Goal: Task Accomplishment & Management: Use online tool/utility

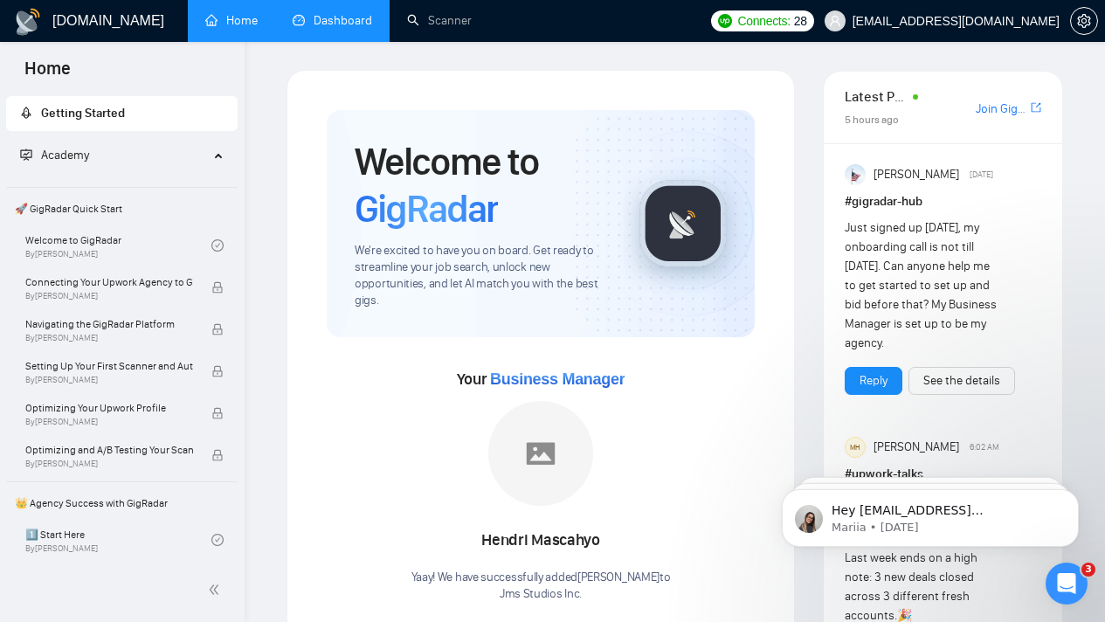
click at [343, 28] on link "Dashboard" at bounding box center [333, 20] width 80 height 15
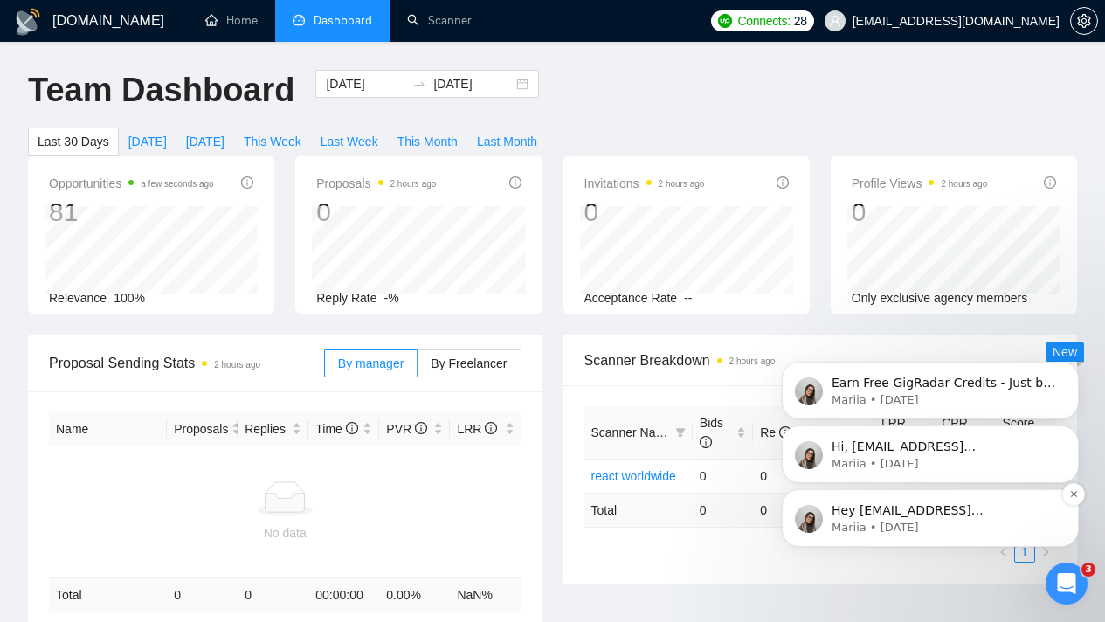
click at [815, 517] on img "message notification from Mariia, 1d ago. Hey angel@jmstechnologiesinc.com, Do …" at bounding box center [809, 519] width 28 height 28
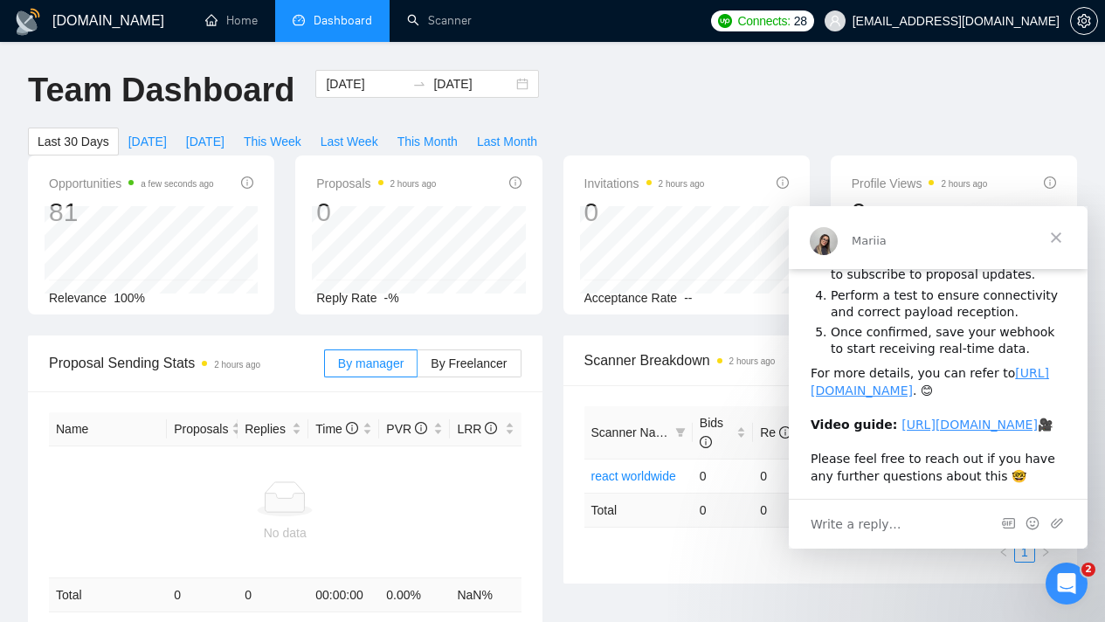
scroll to position [272, 0]
click at [423, 28] on link "Scanner" at bounding box center [439, 20] width 65 height 15
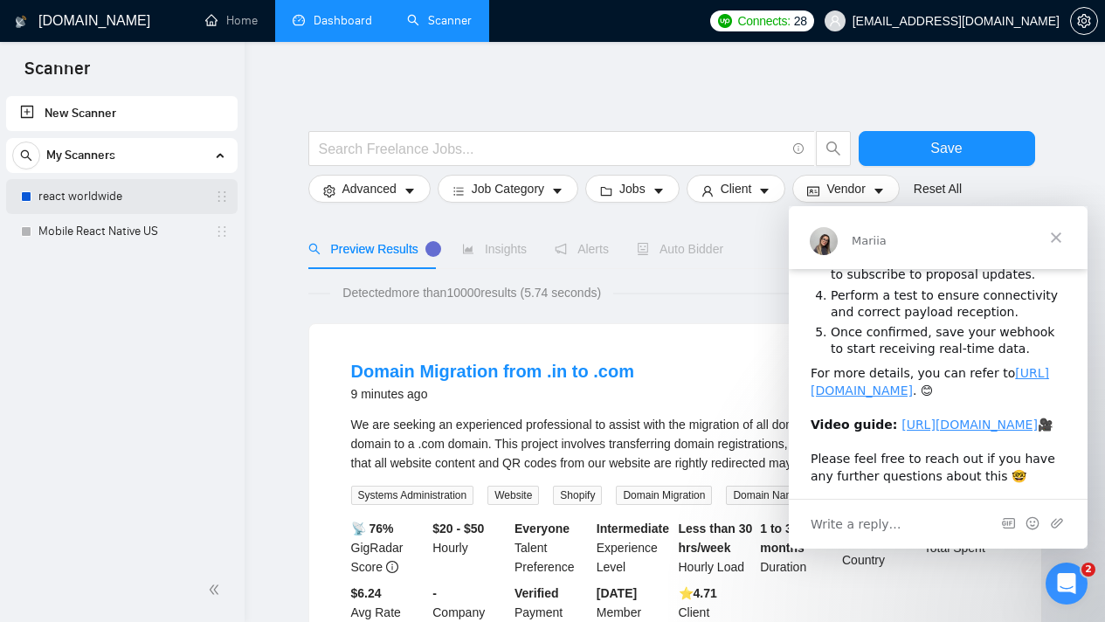
click at [149, 194] on link "react worldwide" at bounding box center [121, 196] width 166 height 35
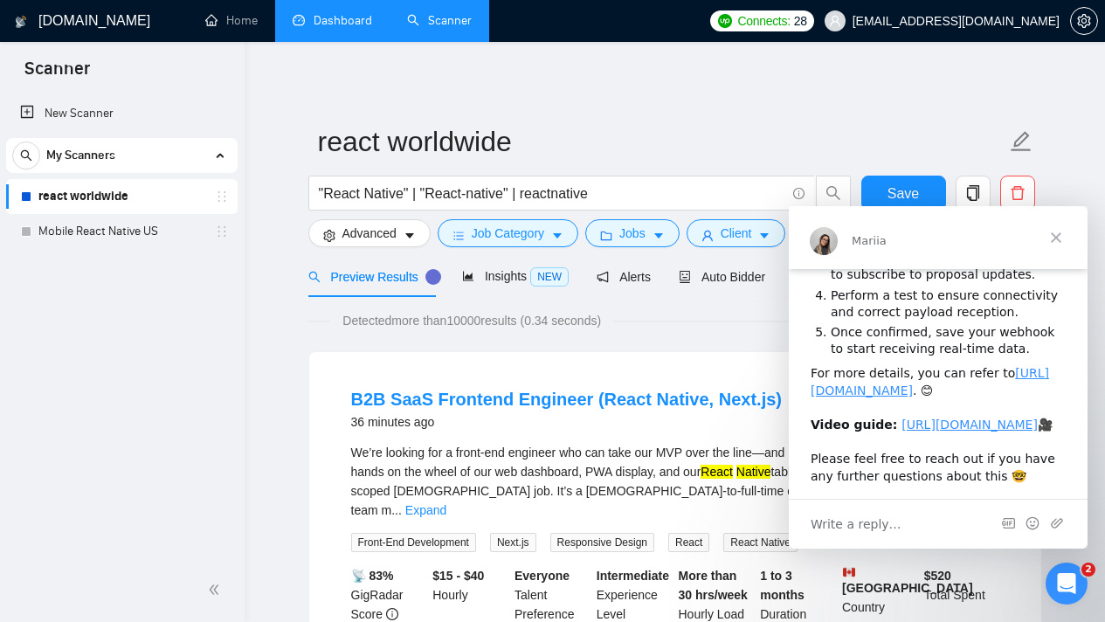
click at [1068, 236] on span "Close" at bounding box center [1056, 237] width 63 height 63
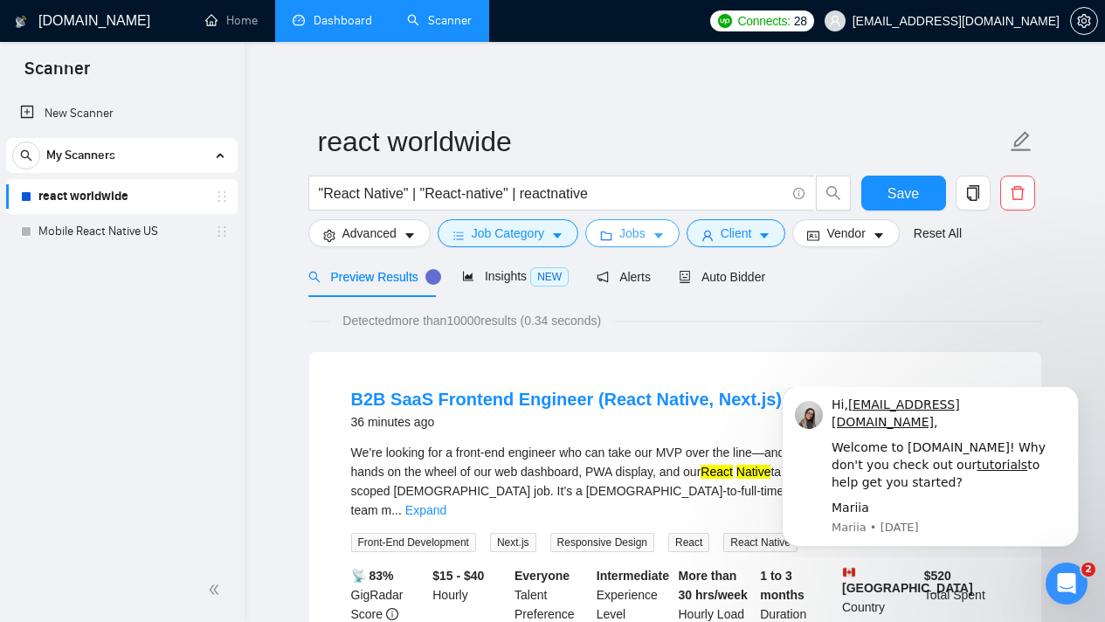
click at [665, 237] on icon "caret-down" at bounding box center [659, 236] width 12 height 12
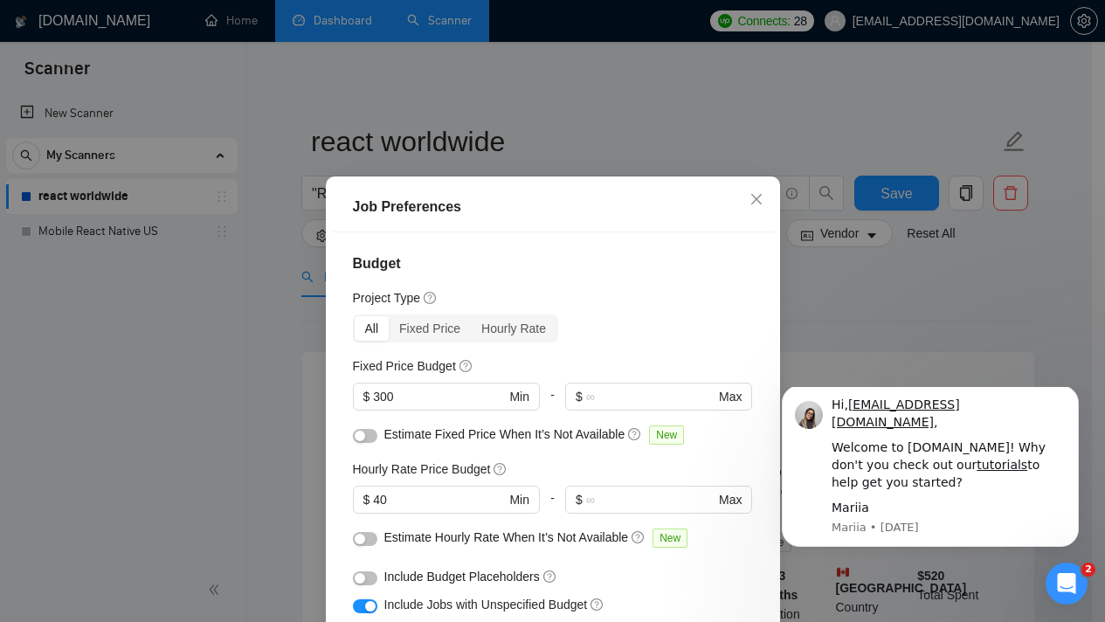
scroll to position [368, 0]
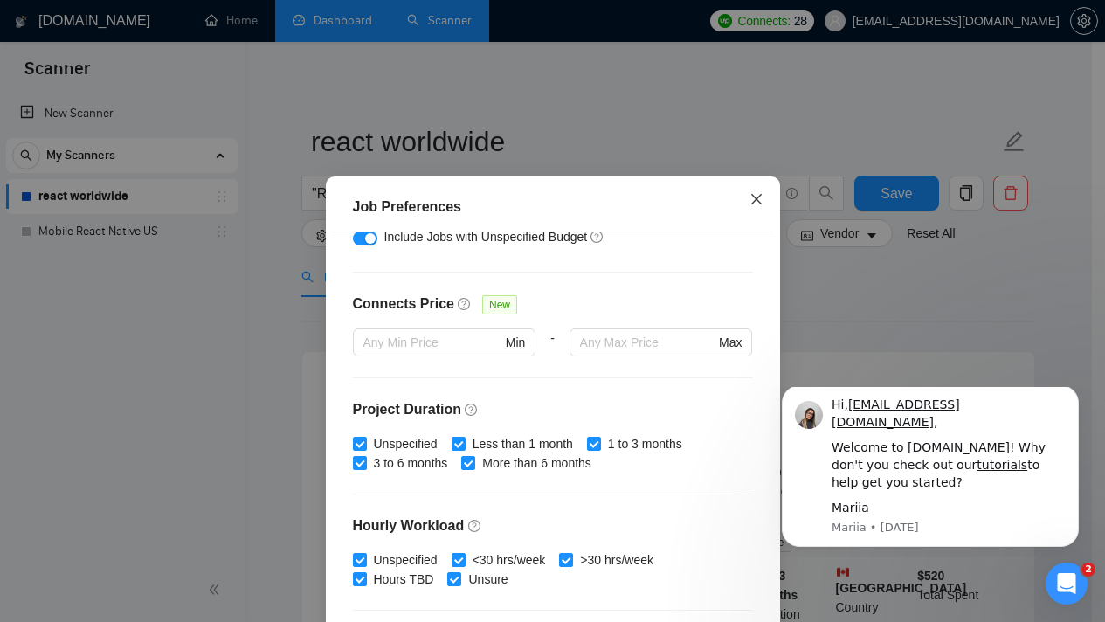
click at [752, 194] on icon "close" at bounding box center [757, 199] width 14 height 14
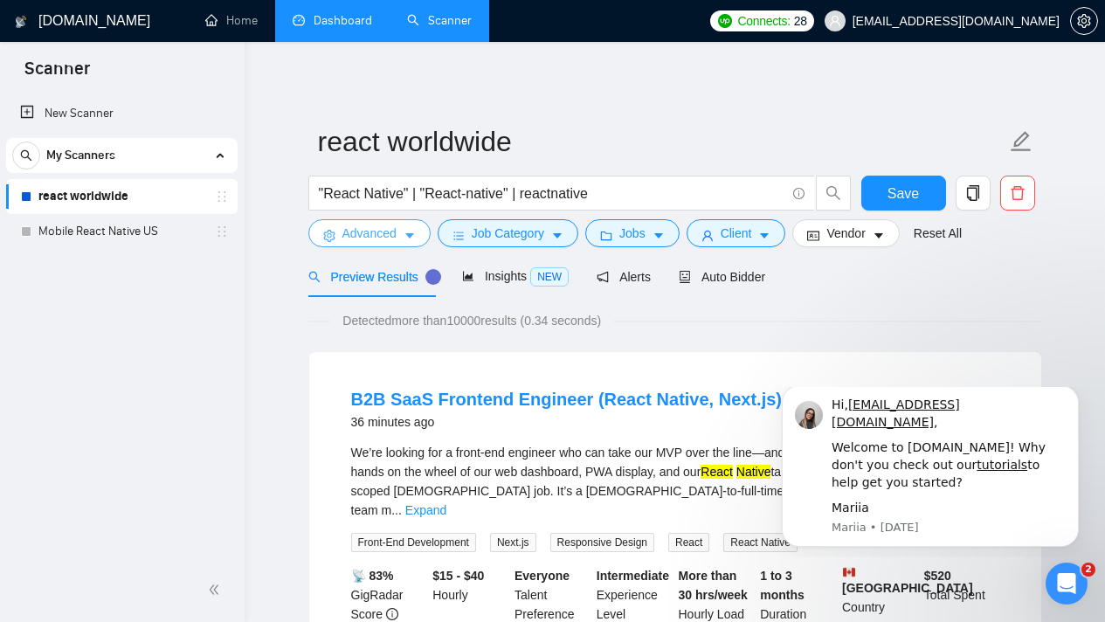
click at [356, 234] on span "Advanced" at bounding box center [370, 233] width 54 height 19
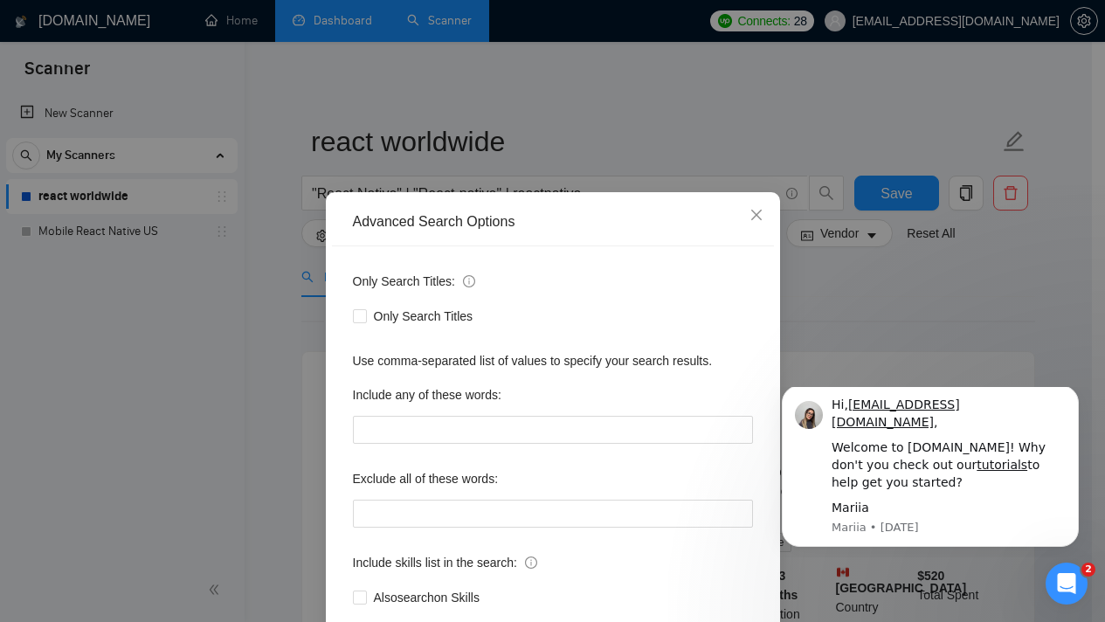
scroll to position [105, 0]
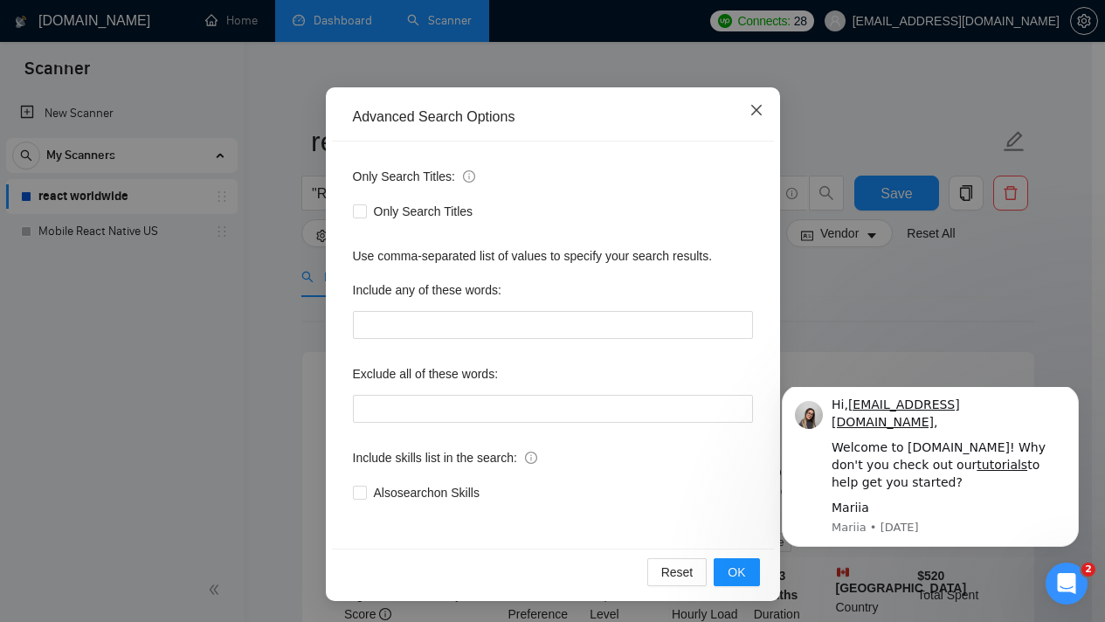
click at [750, 114] on icon "close" at bounding box center [757, 110] width 14 height 14
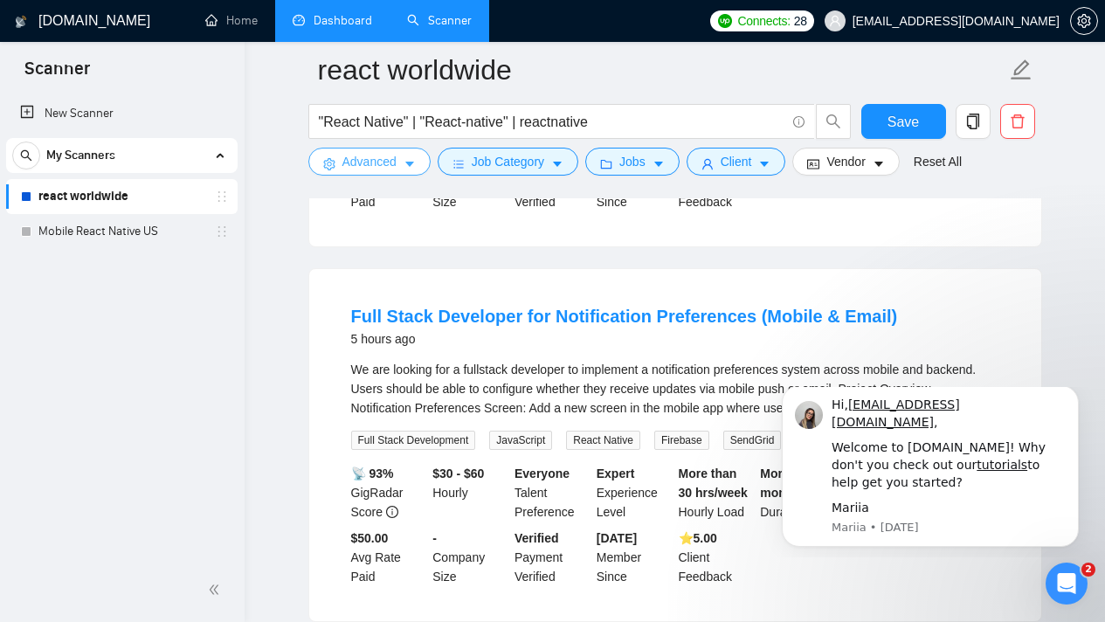
scroll to position [347, 0]
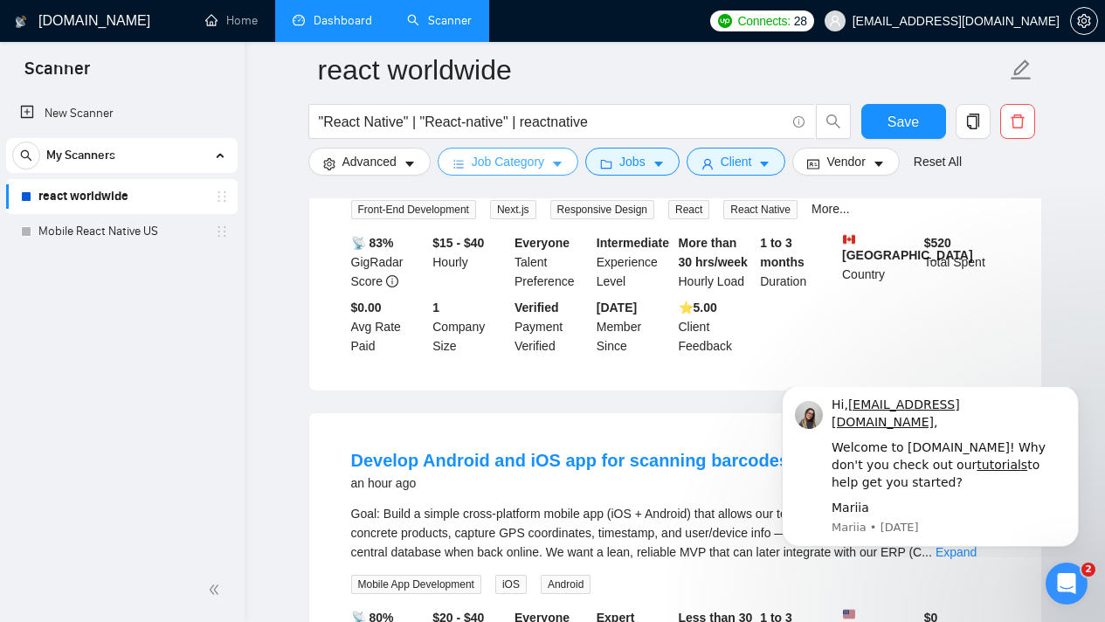
click at [564, 169] on icon "caret-down" at bounding box center [557, 164] width 12 height 12
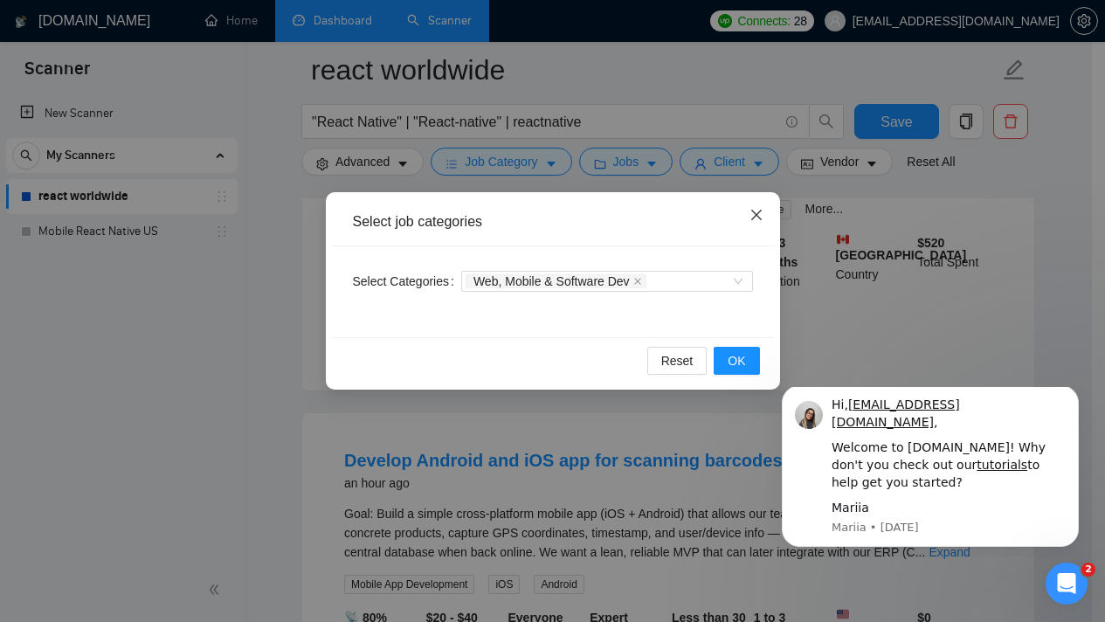
click at [747, 218] on span "Close" at bounding box center [756, 215] width 47 height 47
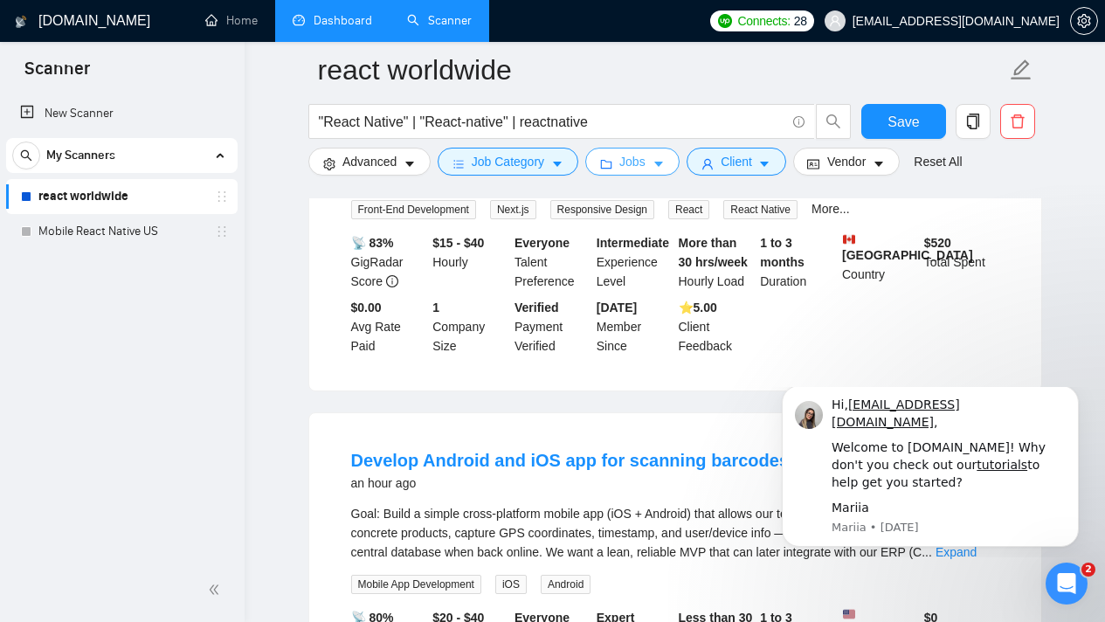
click at [651, 170] on button "Jobs" at bounding box center [632, 162] width 94 height 28
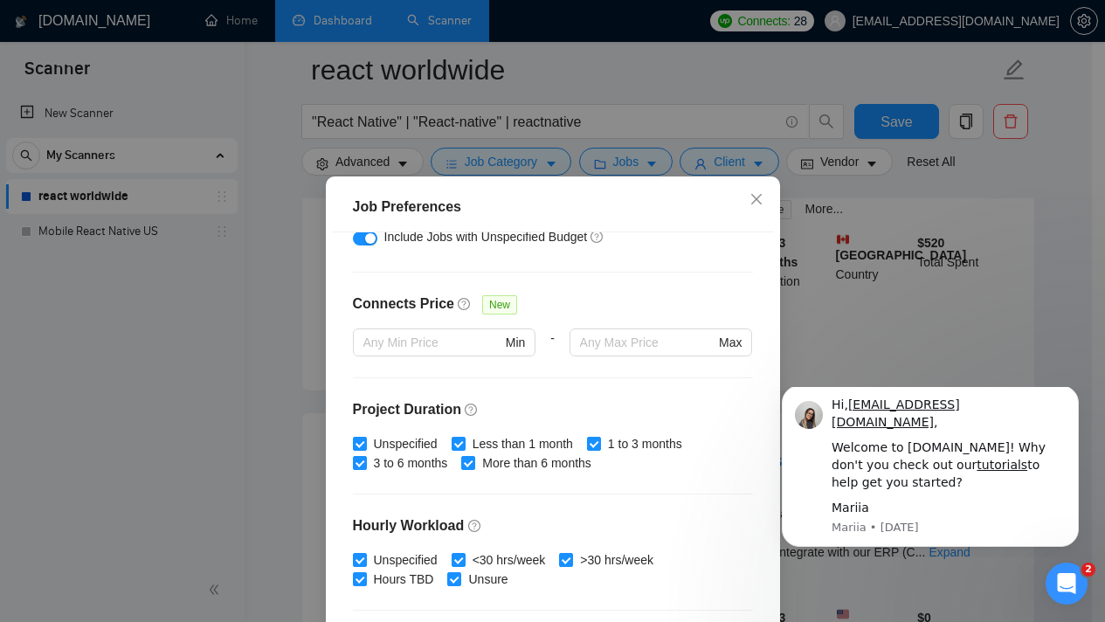
scroll to position [550, 0]
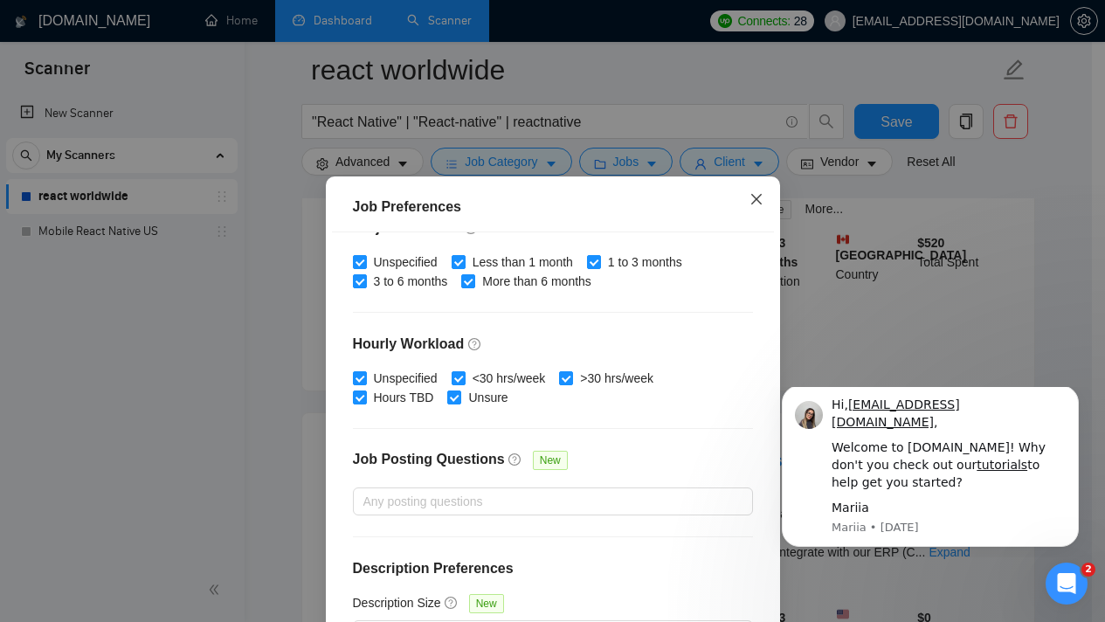
click at [751, 204] on icon "close" at bounding box center [757, 199] width 14 height 14
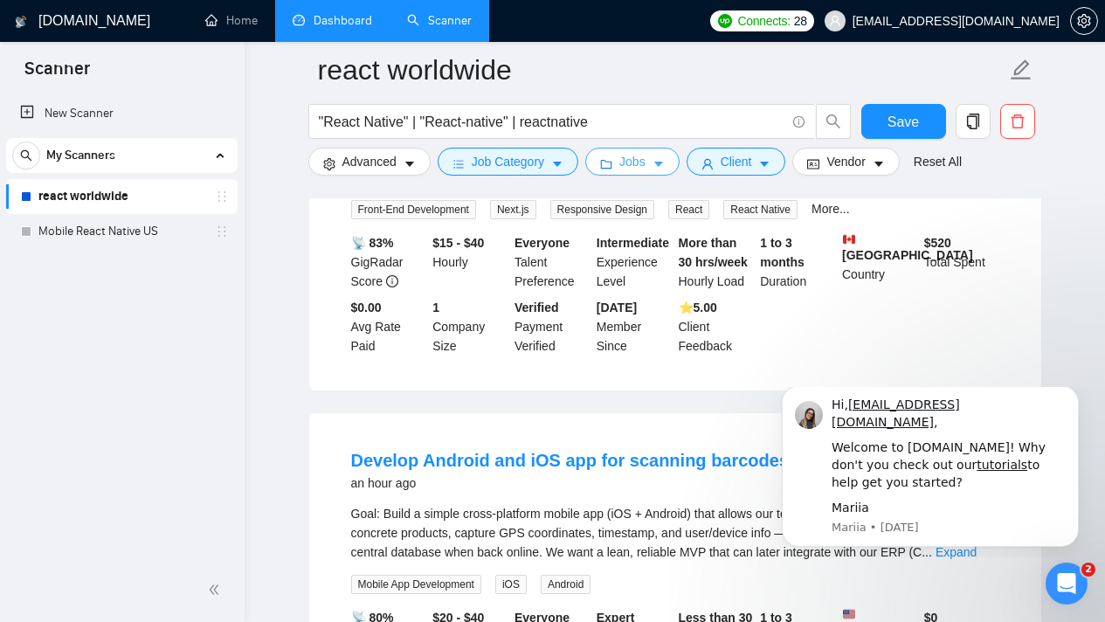
click at [667, 172] on button "Jobs" at bounding box center [632, 162] width 94 height 28
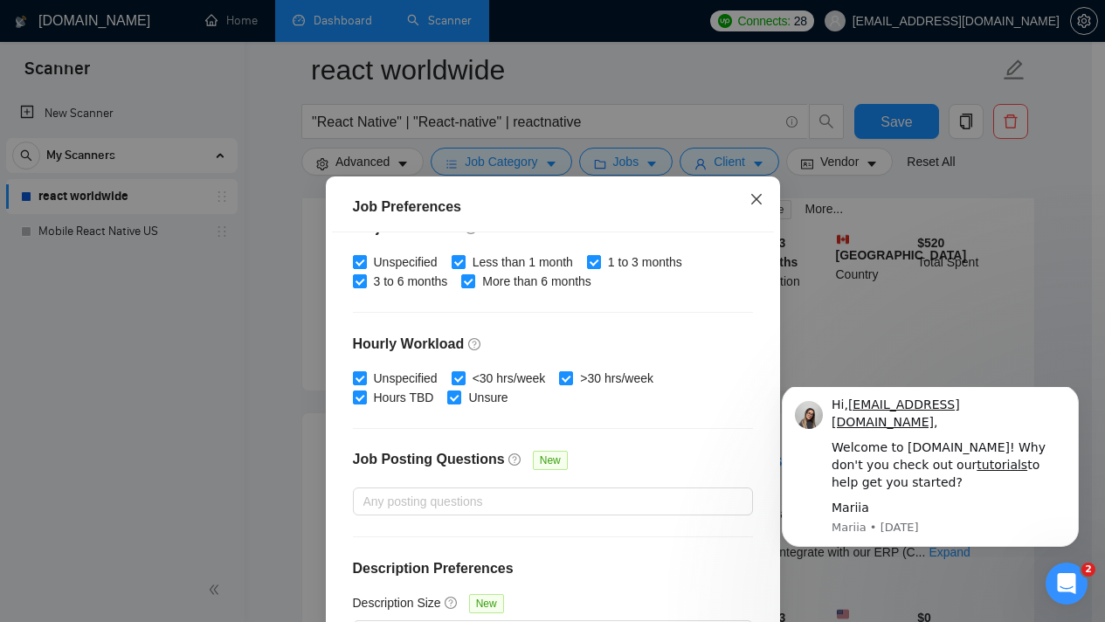
click at [751, 204] on icon "close" at bounding box center [757, 199] width 14 height 14
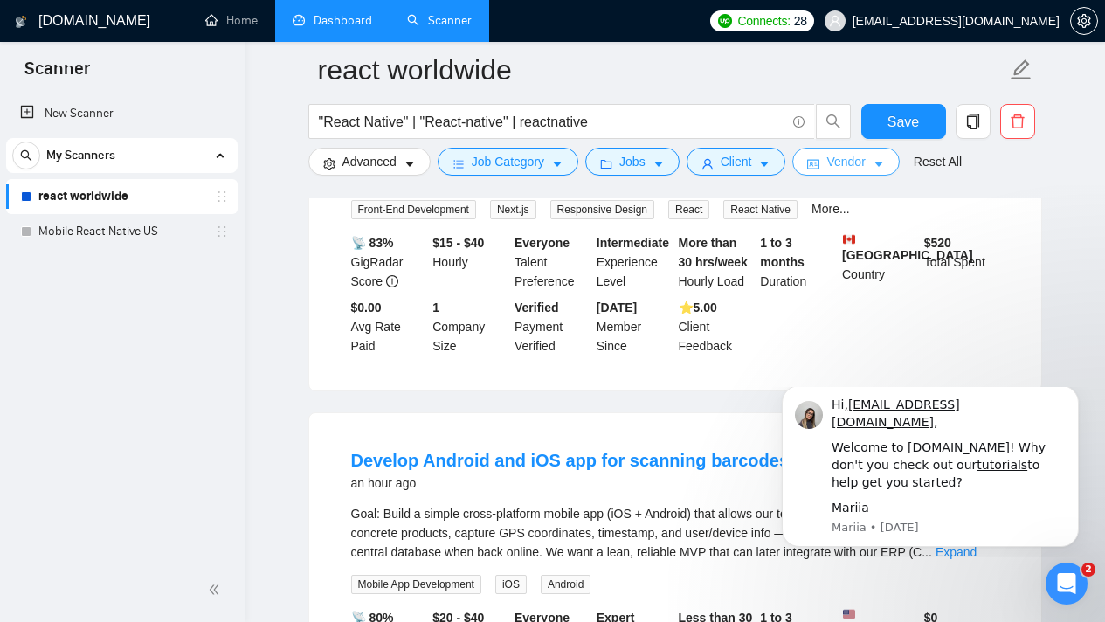
click at [875, 167] on button "Vendor" at bounding box center [845, 162] width 107 height 28
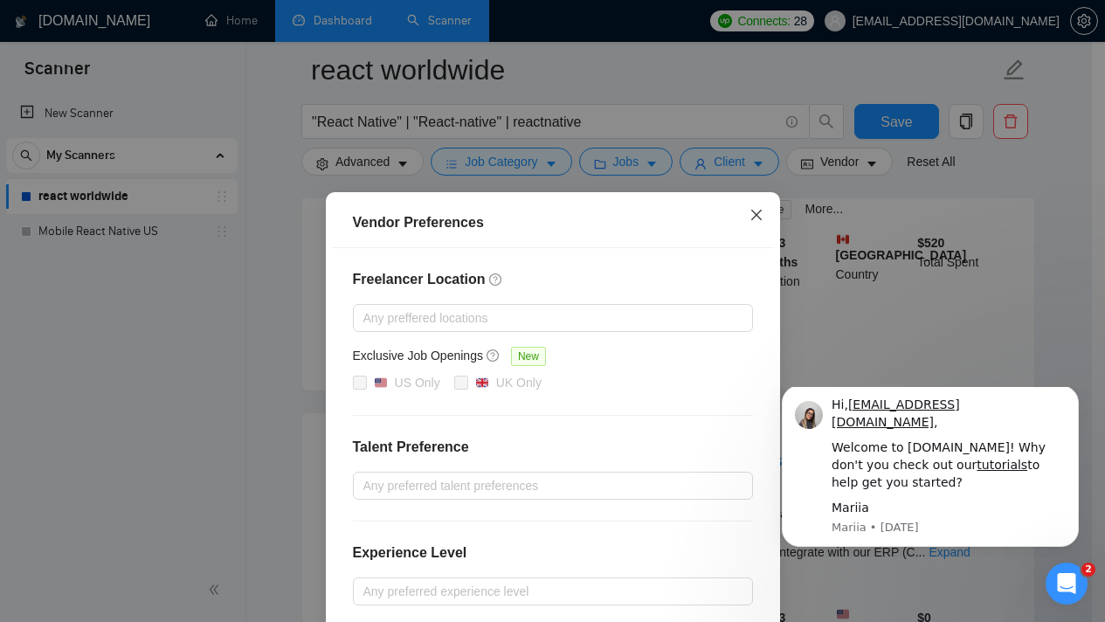
click at [752, 213] on icon "close" at bounding box center [757, 215] width 14 height 14
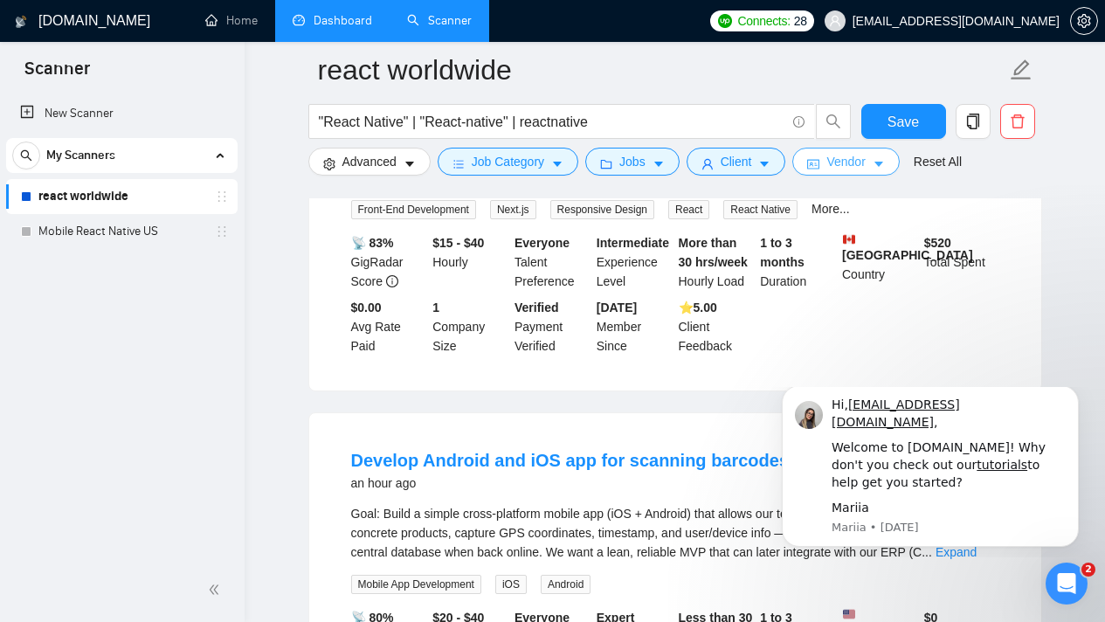
click at [894, 165] on button "Vendor" at bounding box center [845, 162] width 107 height 28
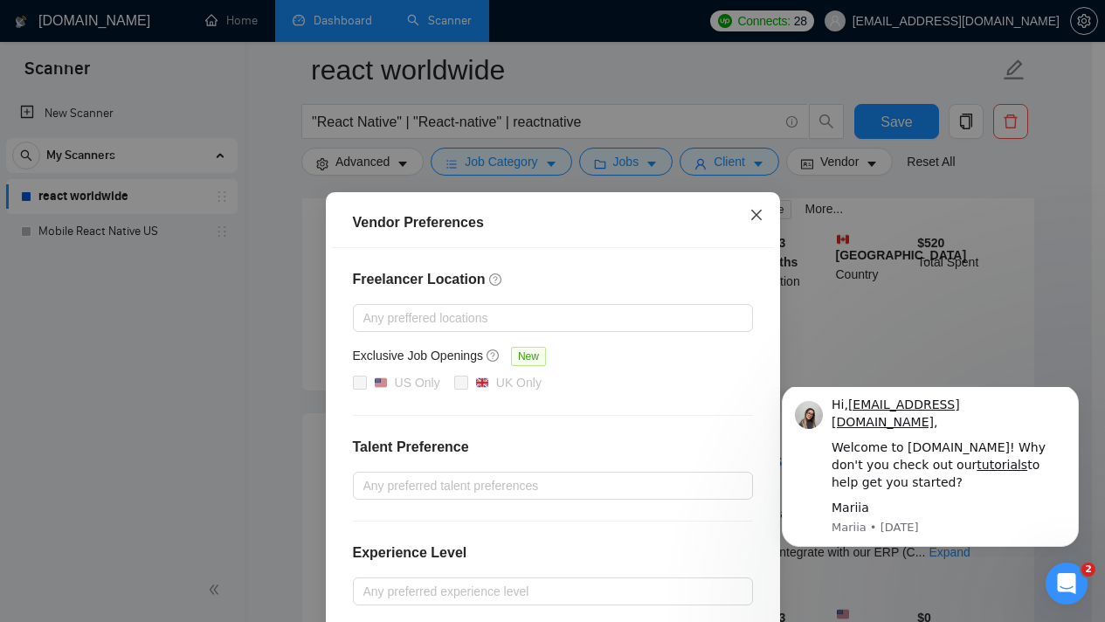
drag, startPoint x: 758, startPoint y: 212, endPoint x: 691, endPoint y: 203, distance: 67.1
click at [758, 212] on span "Close" at bounding box center [756, 215] width 47 height 47
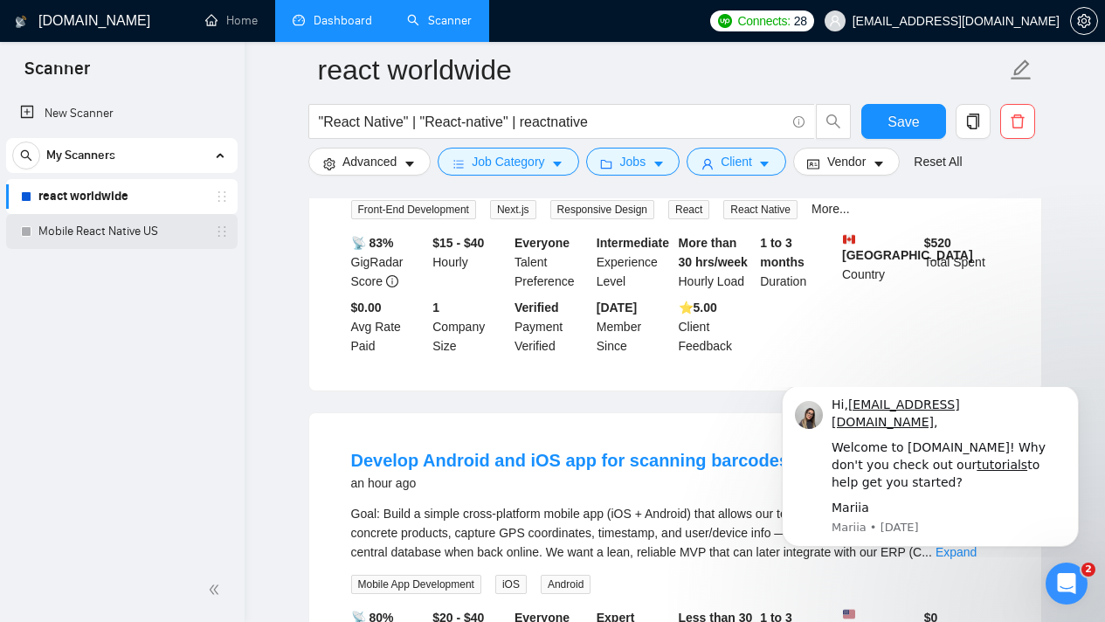
click at [131, 227] on link "Mobile React Native US" at bounding box center [121, 231] width 166 height 35
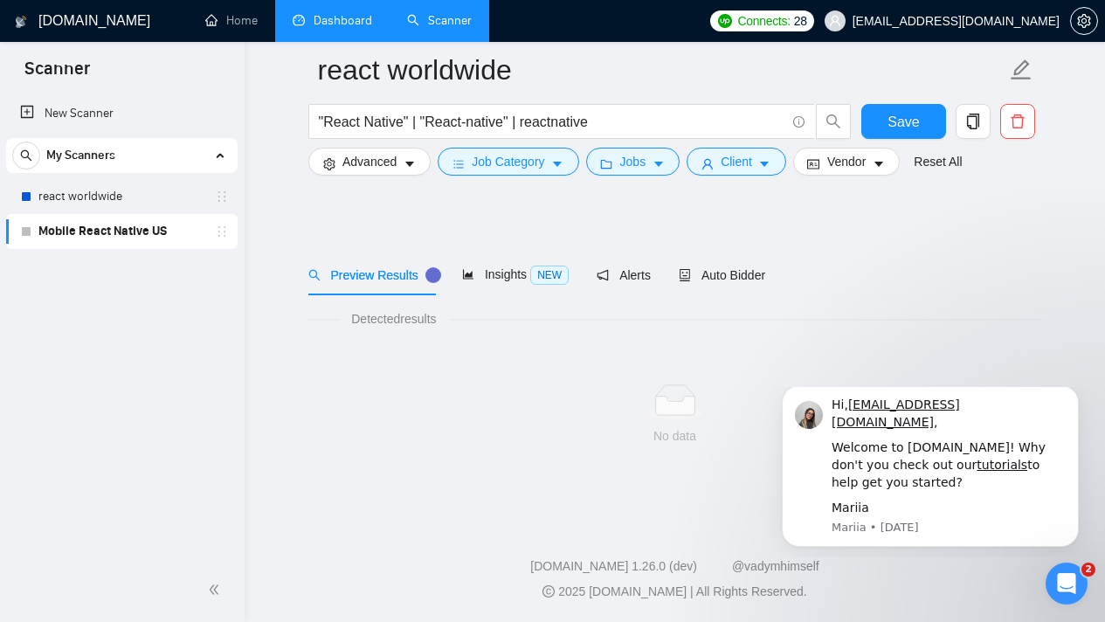
scroll to position [16, 0]
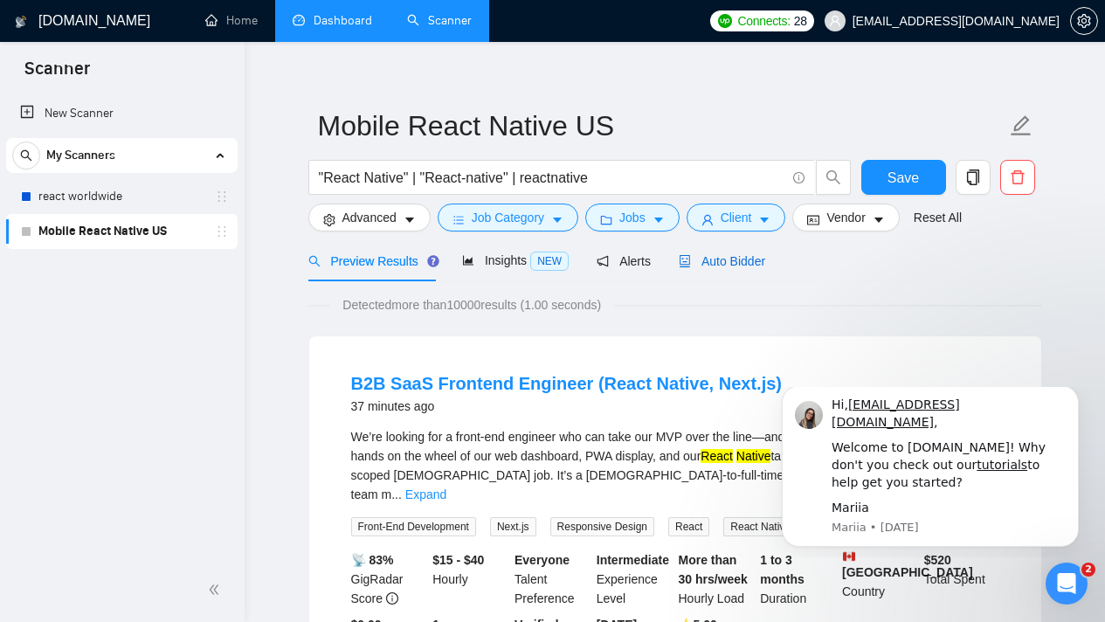
click at [756, 262] on span "Auto Bidder" at bounding box center [722, 261] width 87 height 14
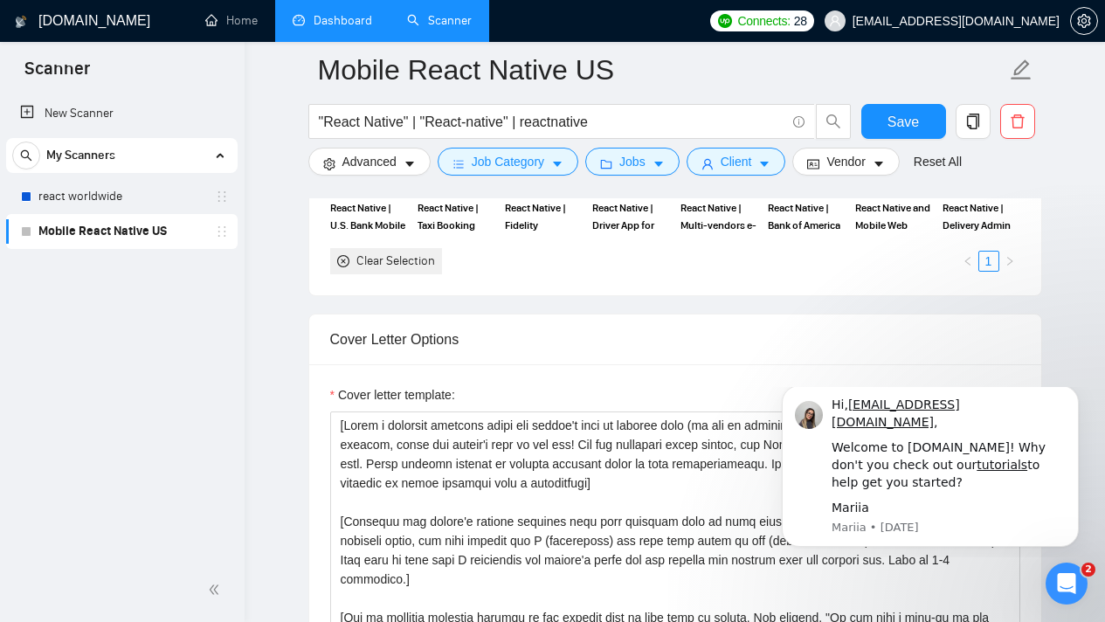
scroll to position [1843, 0]
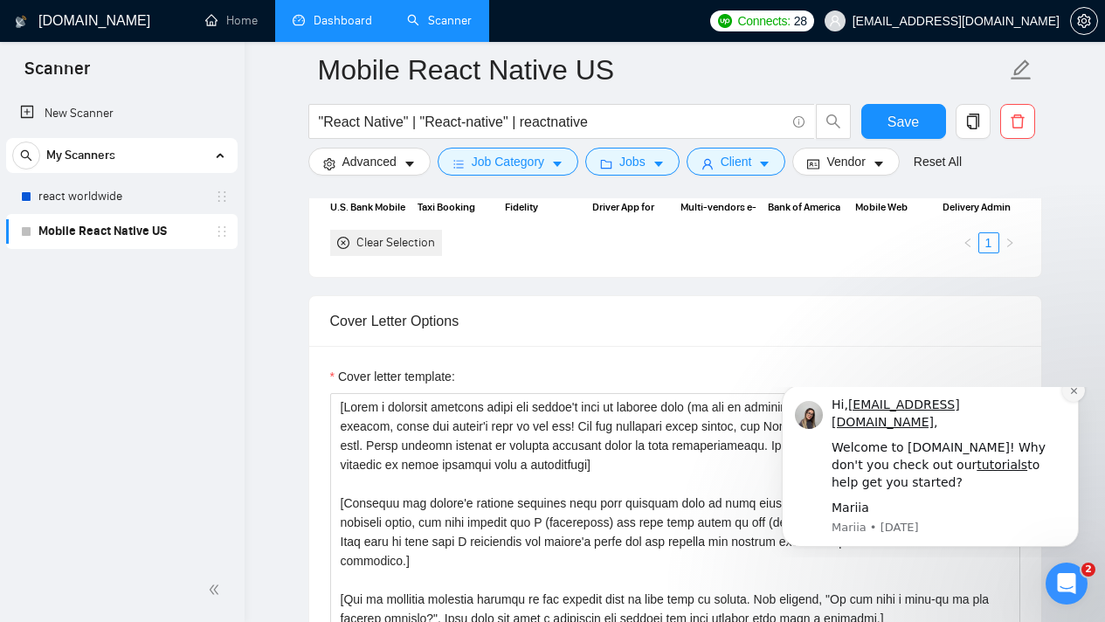
click at [1072, 402] on button "Dismiss notification" at bounding box center [1073, 390] width 23 height 23
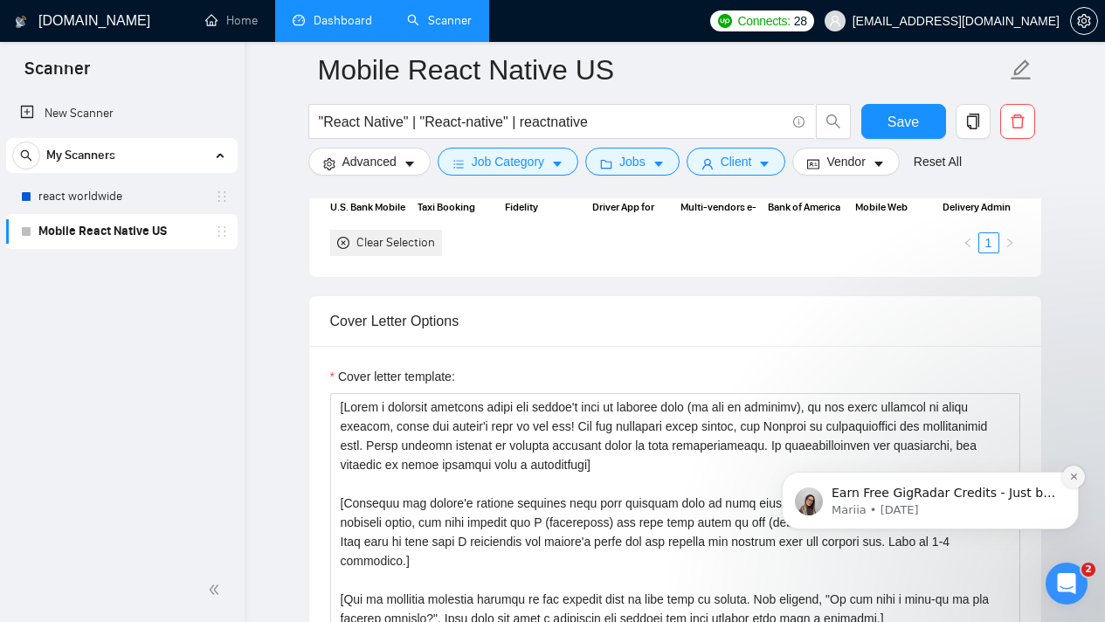
click at [1072, 482] on button "Dismiss notification" at bounding box center [1073, 477] width 23 height 23
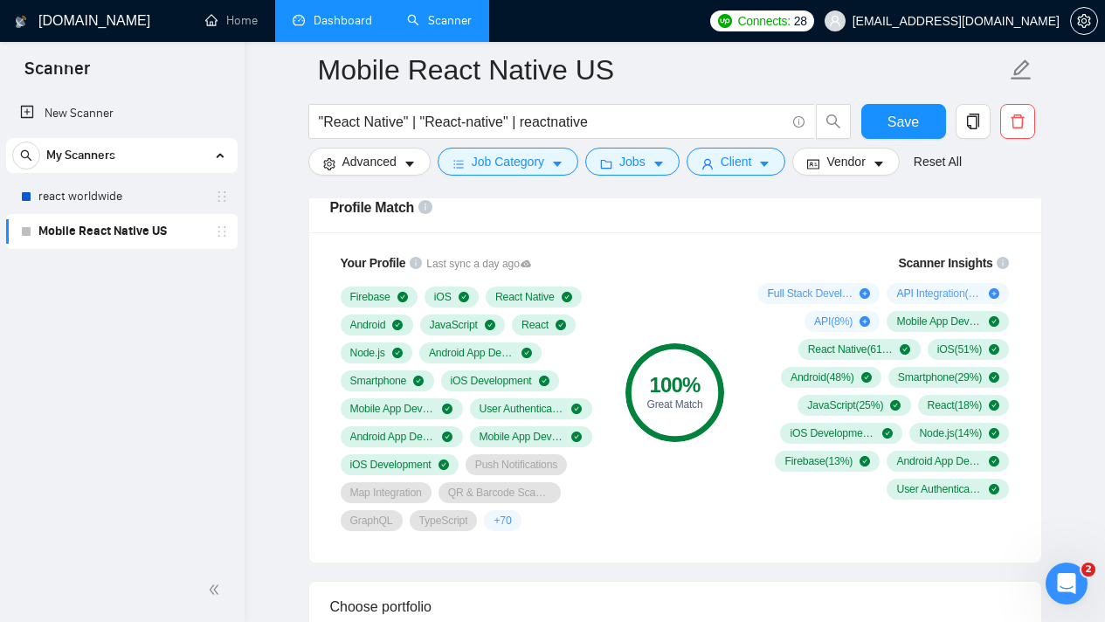
scroll to position [1205, 0]
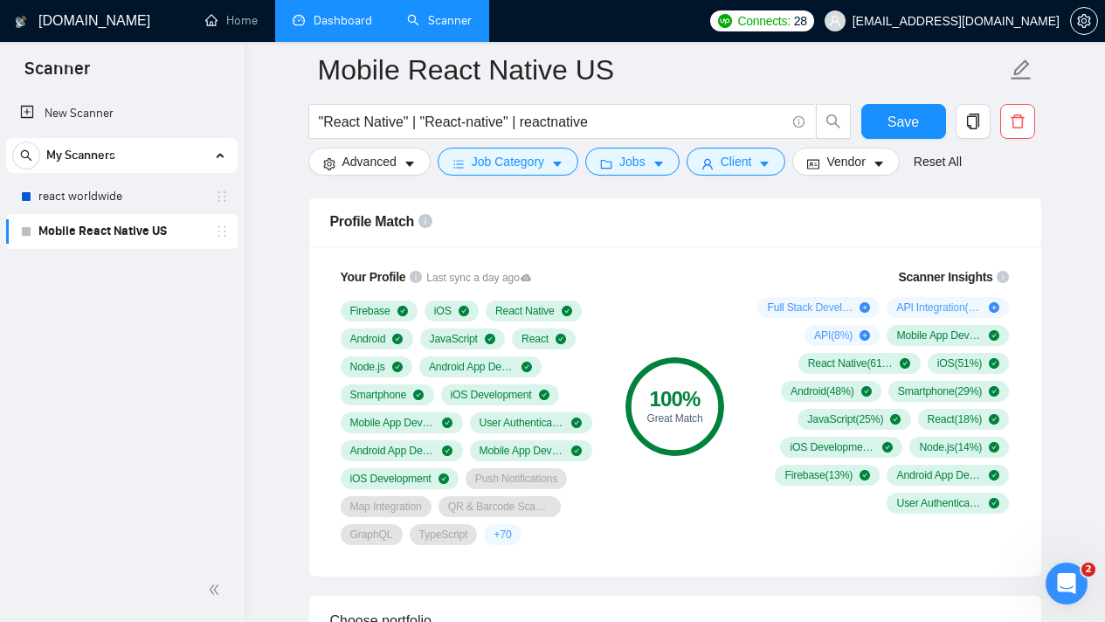
click at [537, 489] on div "Push Notifications" at bounding box center [516, 478] width 101 height 21
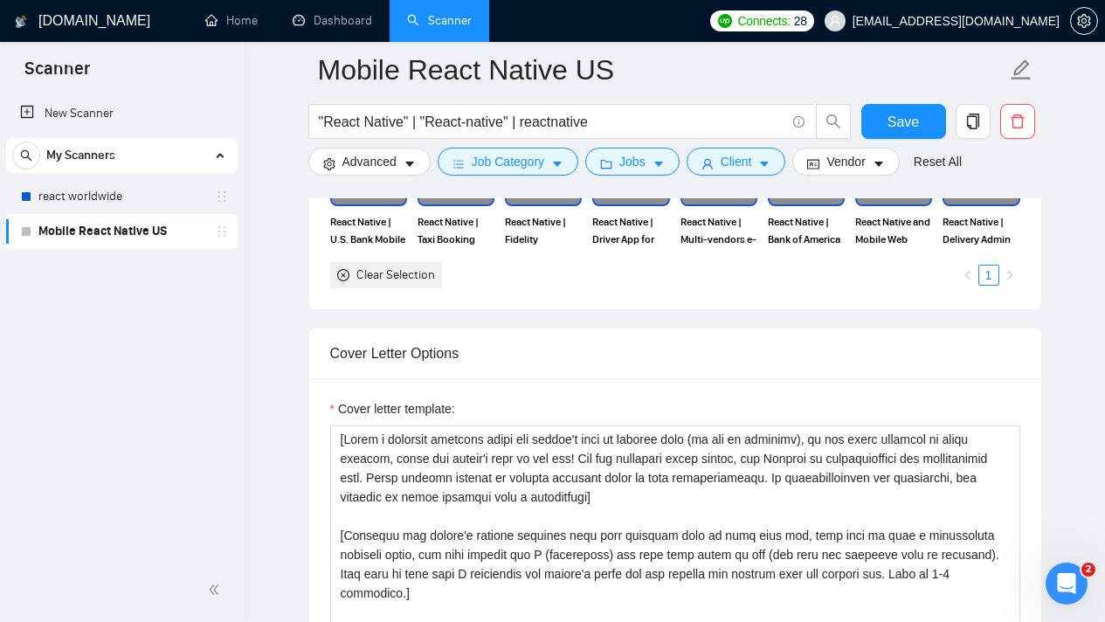
scroll to position [1597, 0]
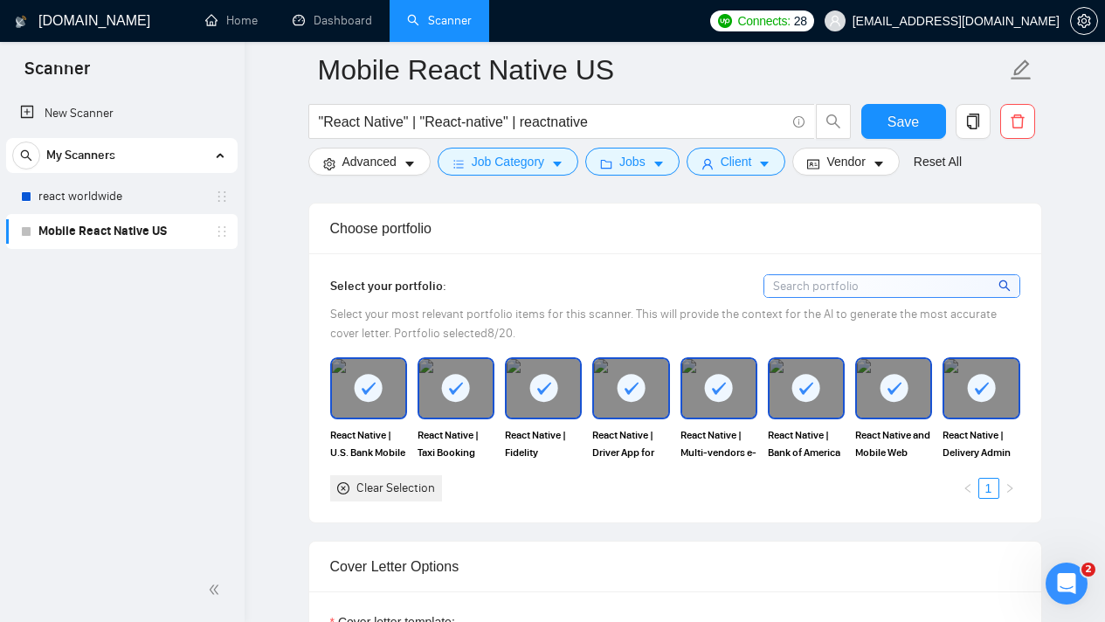
click at [958, 297] on input at bounding box center [892, 286] width 255 height 22
click at [487, 298] on div "Select your portfolio:" at bounding box center [675, 286] width 690 height 24
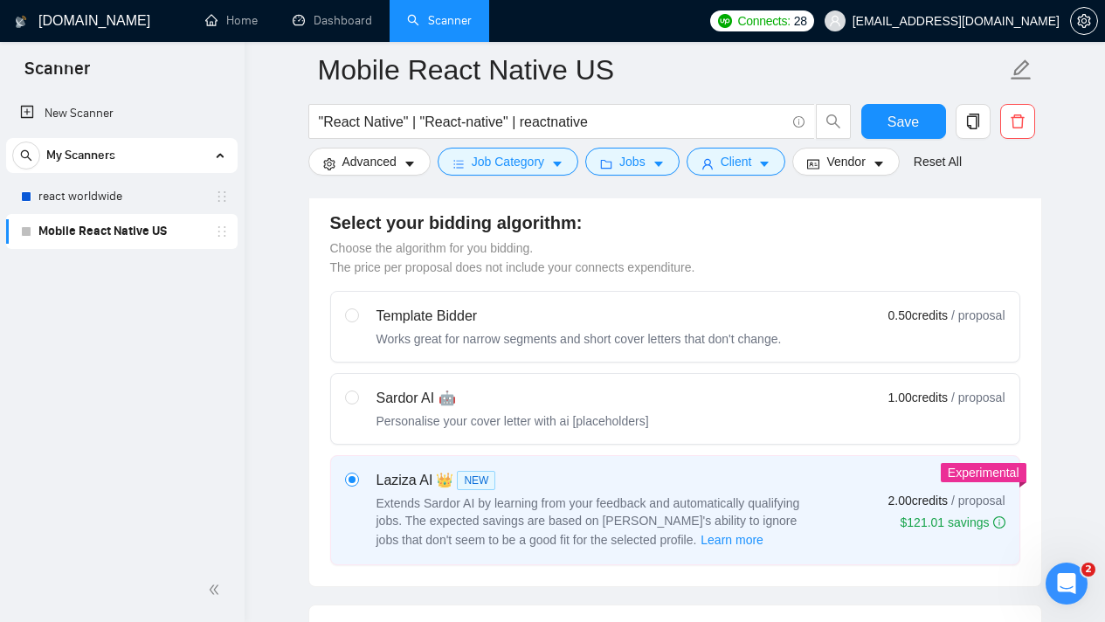
scroll to position [532, 0]
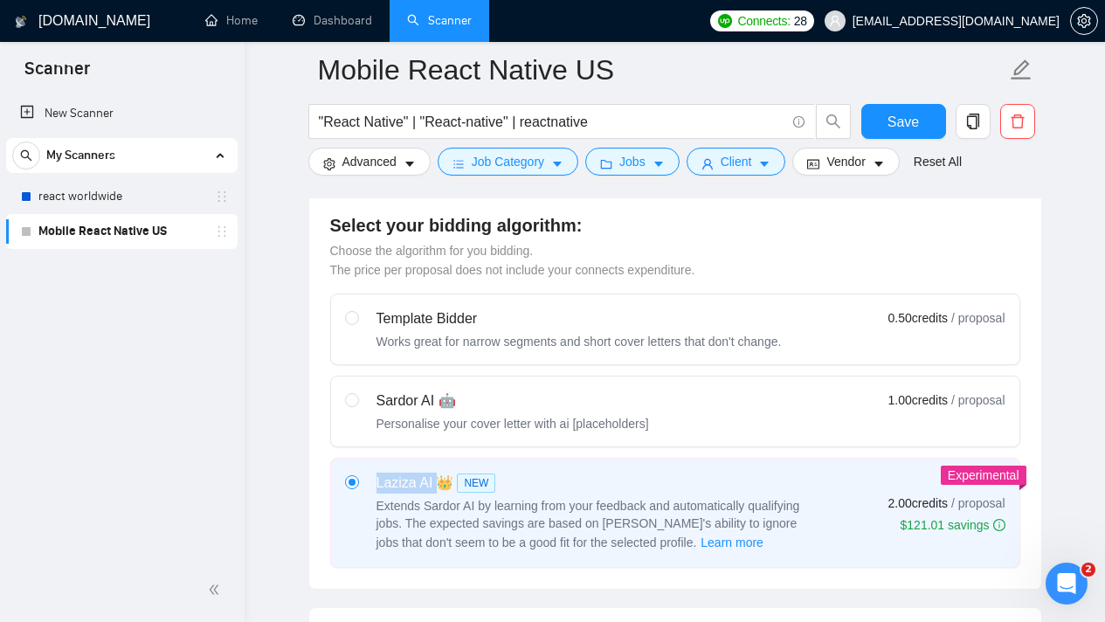
drag, startPoint x: 371, startPoint y: 501, endPoint x: 434, endPoint y: 499, distance: 62.9
click at [434, 499] on div "Laziza AI 👑 NEW Extends Sardor AI by learning from your feedback and automatica…" at bounding box center [579, 513] width 468 height 80
click at [480, 493] on span "NEW" at bounding box center [476, 483] width 38 height 19
click at [357, 488] on input "radio" at bounding box center [351, 481] width 12 height 12
click at [474, 493] on span "NEW" at bounding box center [476, 483] width 38 height 19
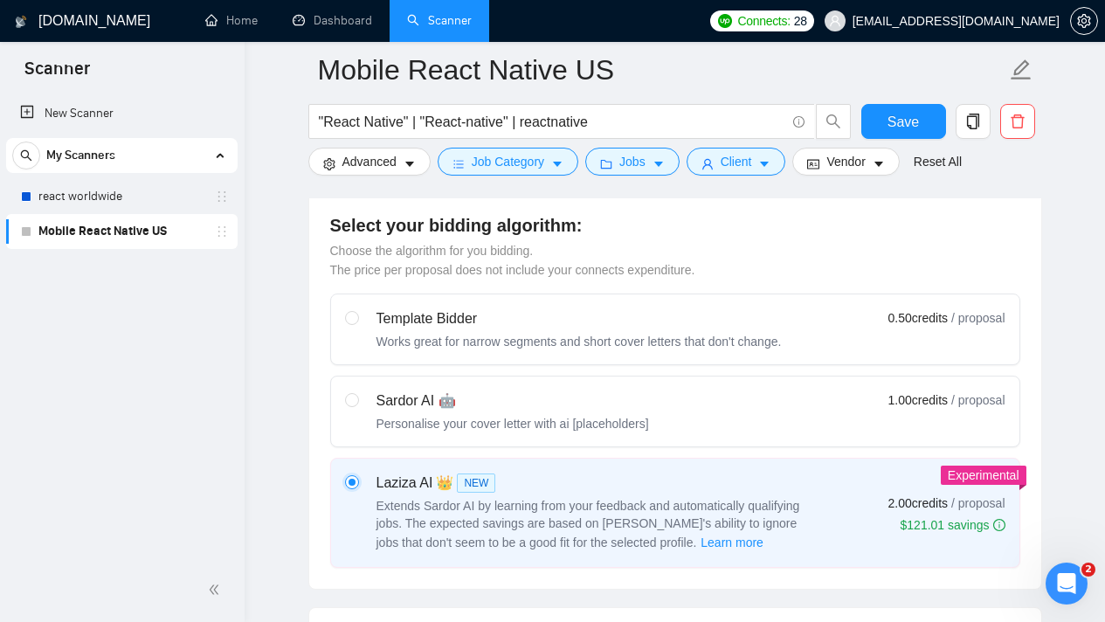
click at [357, 488] on input "radio" at bounding box center [351, 481] width 12 height 12
drag, startPoint x: 369, startPoint y: 502, endPoint x: 436, endPoint y: 499, distance: 67.3
click at [436, 499] on div "Laziza AI 👑 NEW Extends Sardor AI by learning from your feedback and automatica…" at bounding box center [579, 513] width 468 height 80
copy div "Laziza AI"
